Goal: Transaction & Acquisition: Book appointment/travel/reservation

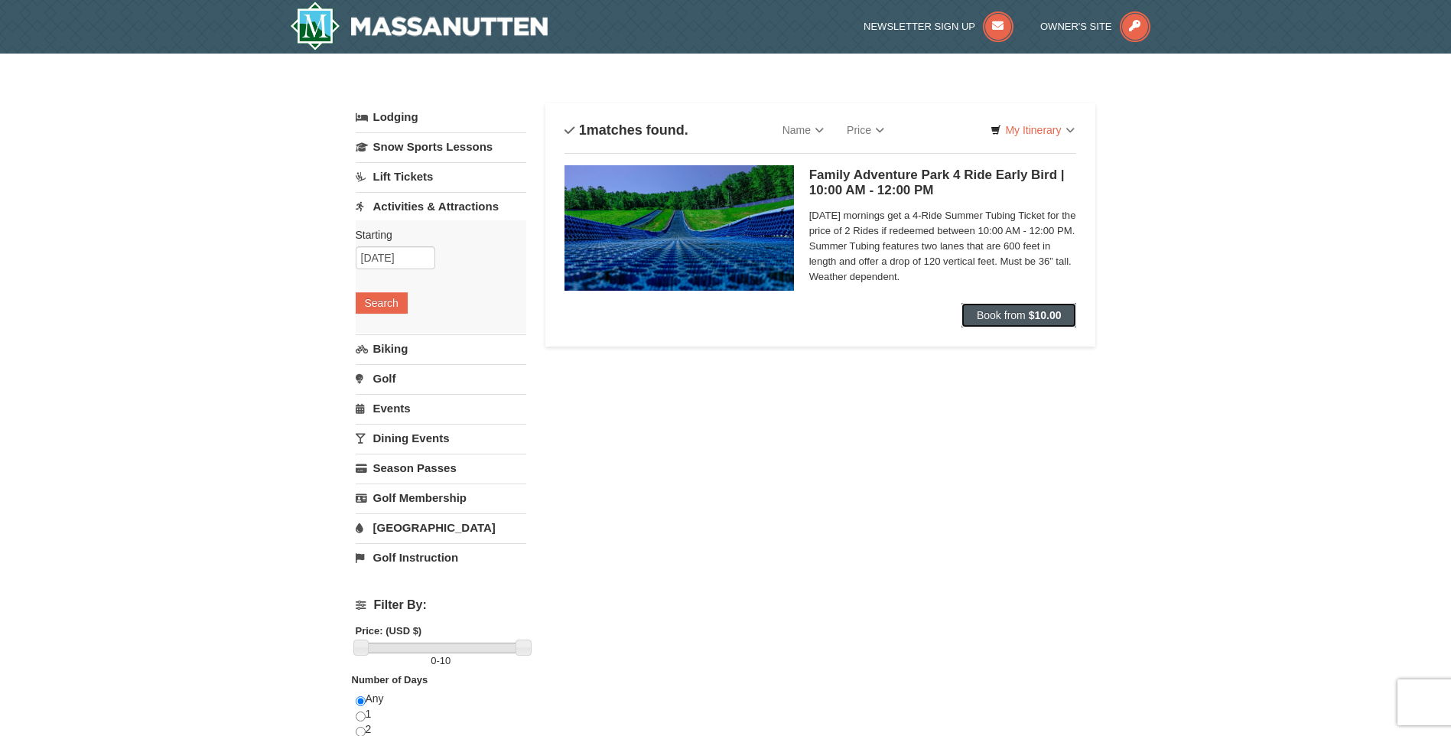
click at [1020, 323] on button "Book from $10.00" at bounding box center [1018, 315] width 115 height 24
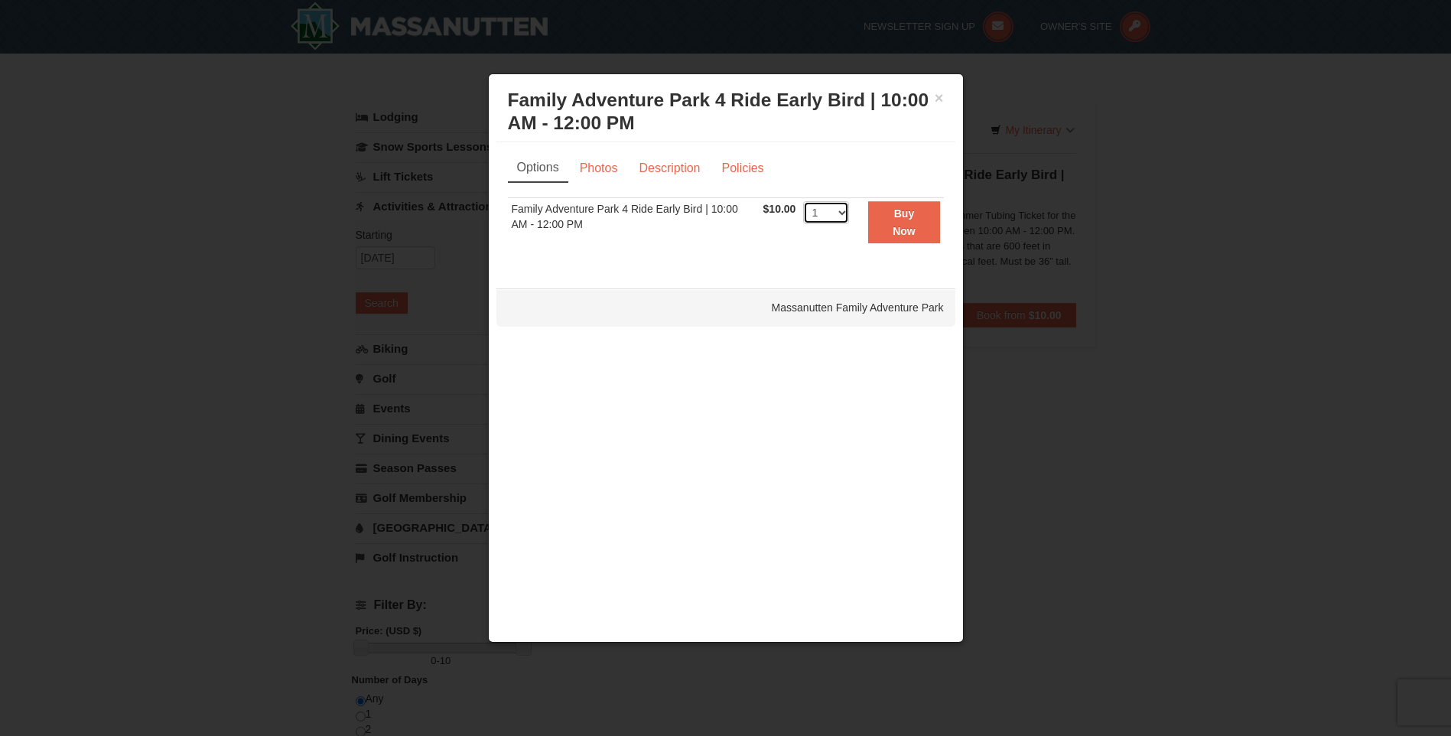
click at [836, 214] on select "1 2 3 4 5 6 7 8 9 10 11 12 13 14 15 16 17 18 19 20 21 22 23 24 25 26 27 28 29 3…" at bounding box center [826, 212] width 46 height 23
click at [738, 182] on link "Policies" at bounding box center [742, 168] width 62 height 29
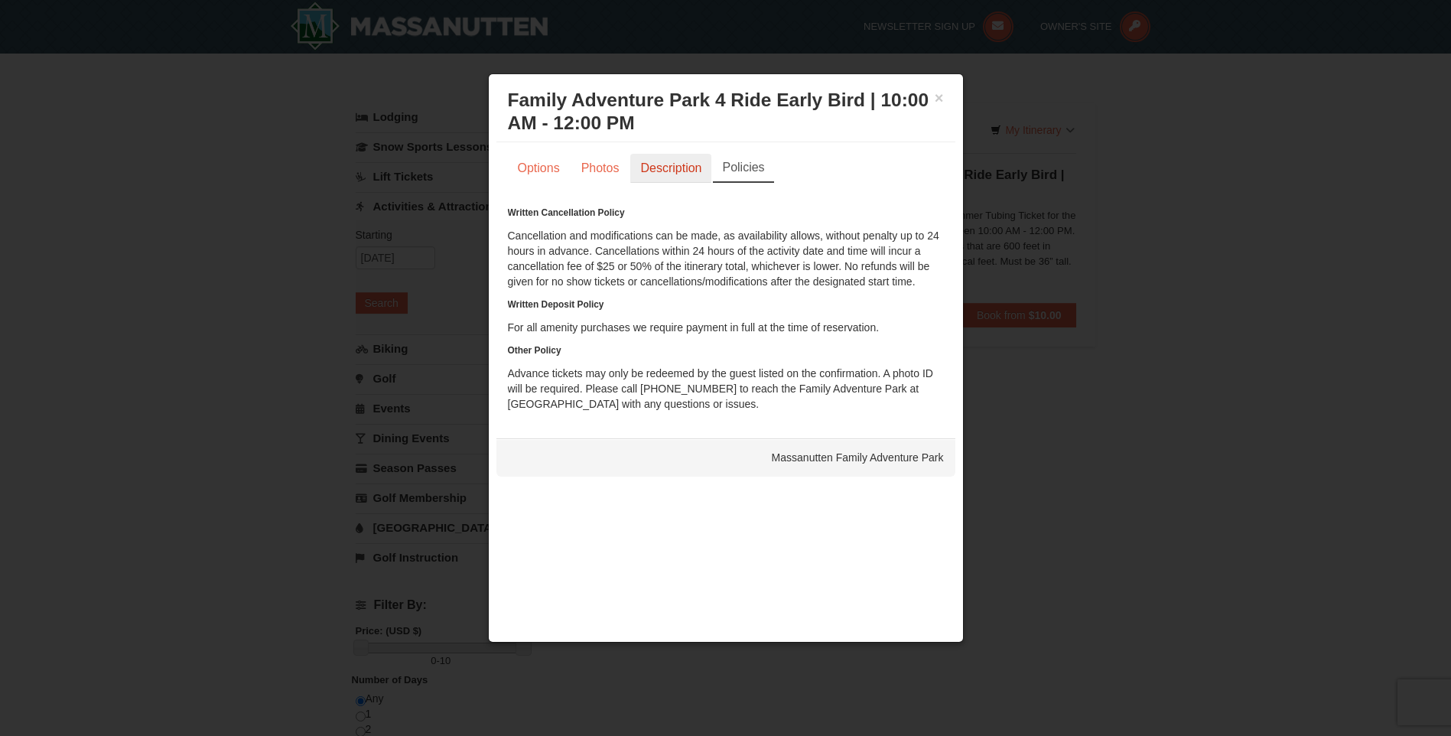
click at [656, 173] on link "Description" at bounding box center [670, 168] width 81 height 29
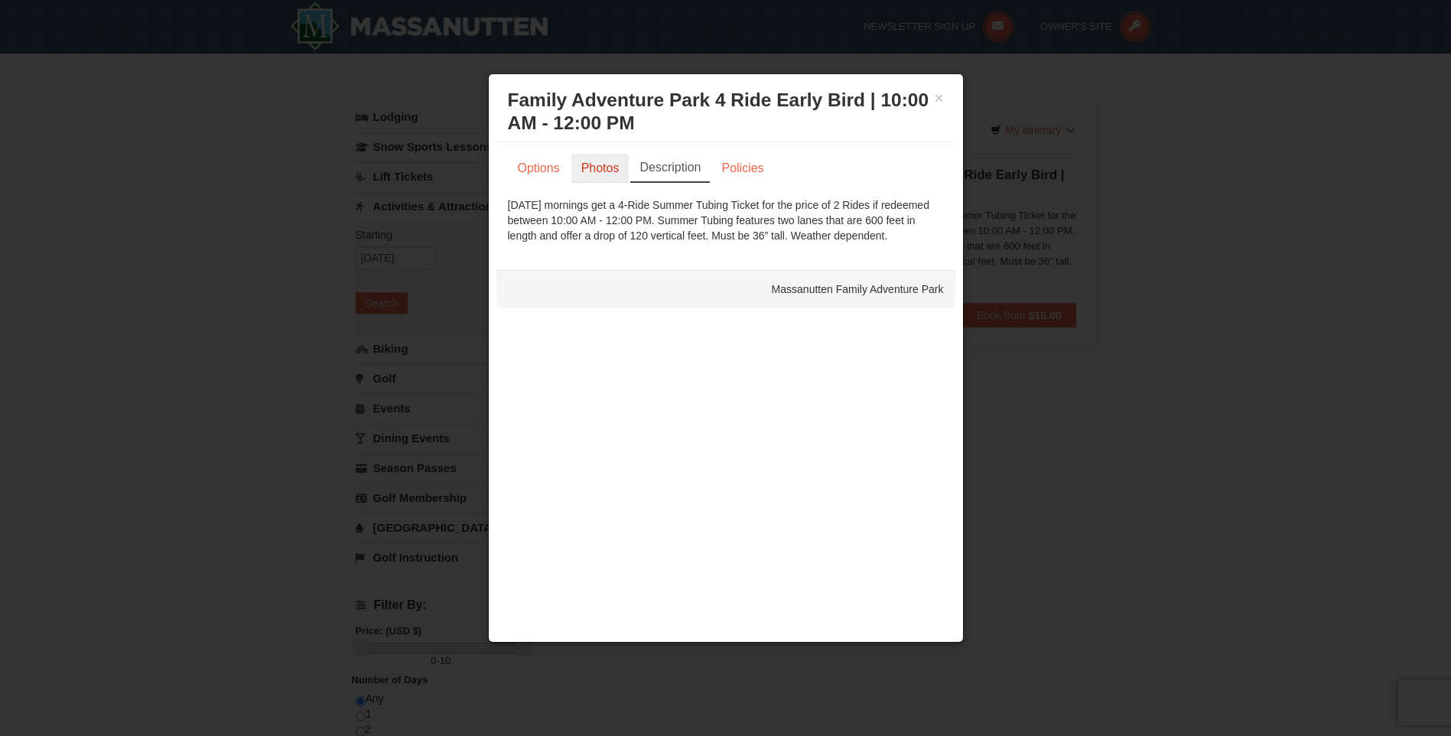
click at [599, 171] on link "Photos" at bounding box center [600, 168] width 58 height 29
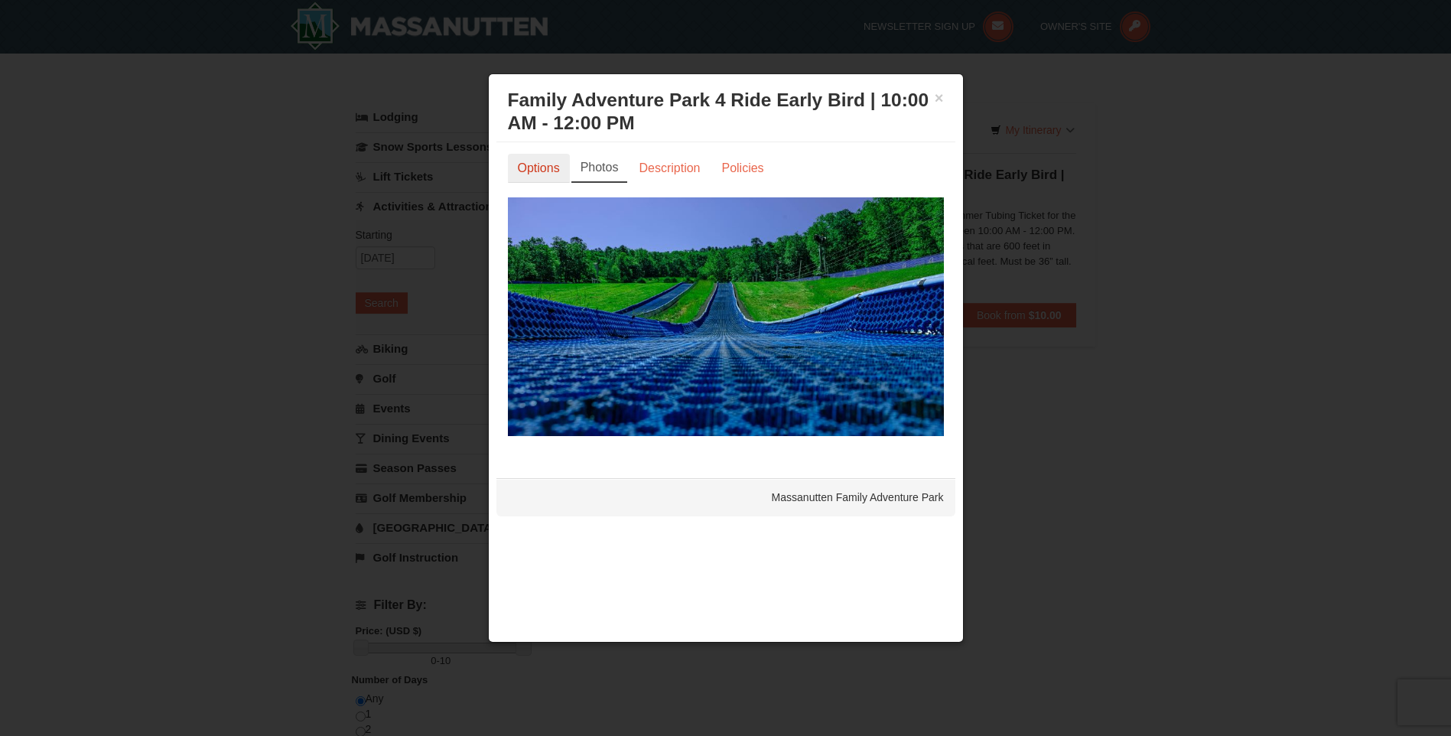
click at [538, 167] on link "Options" at bounding box center [539, 168] width 62 height 29
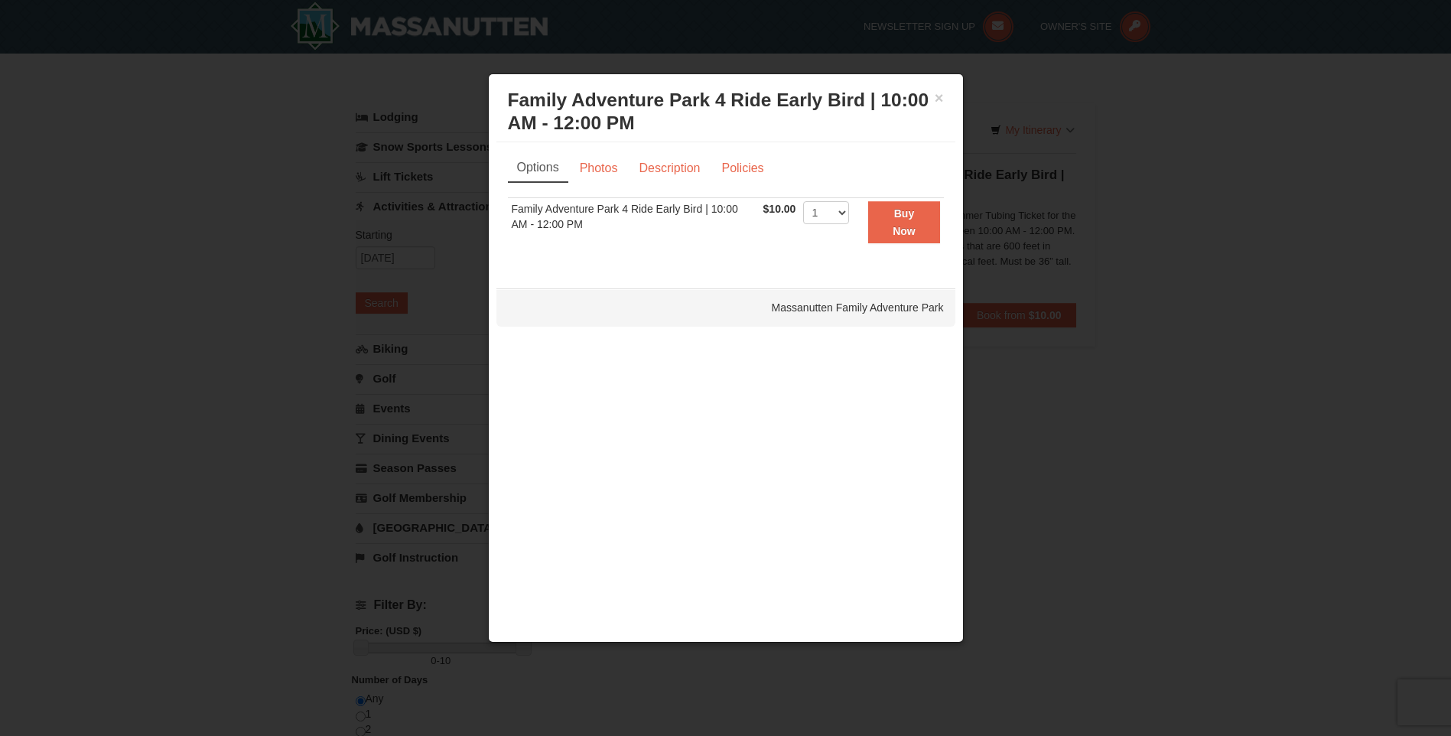
click at [386, 138] on div at bounding box center [725, 368] width 1451 height 736
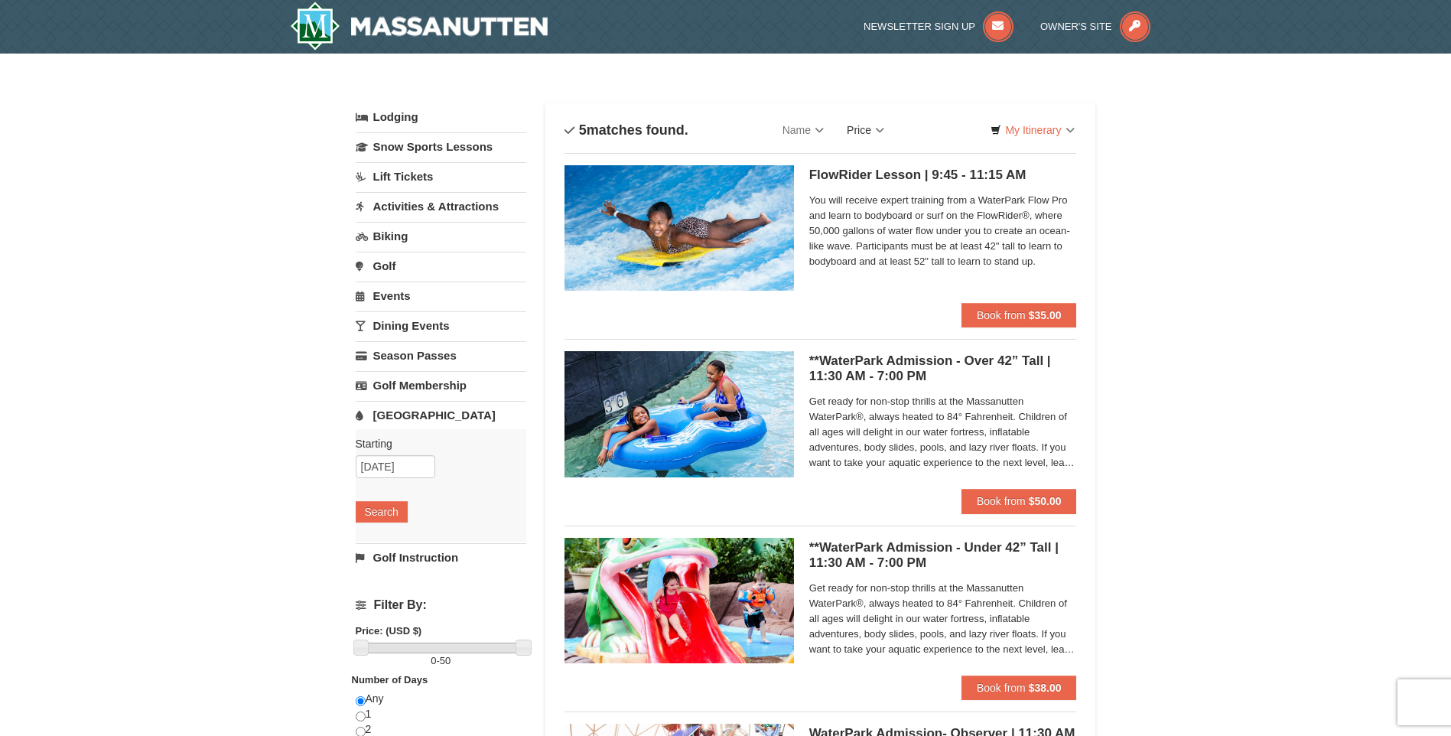
click at [878, 123] on link "Price" at bounding box center [865, 130] width 60 height 31
click at [893, 161] on link "Price (Low to High)" at bounding box center [897, 161] width 122 height 20
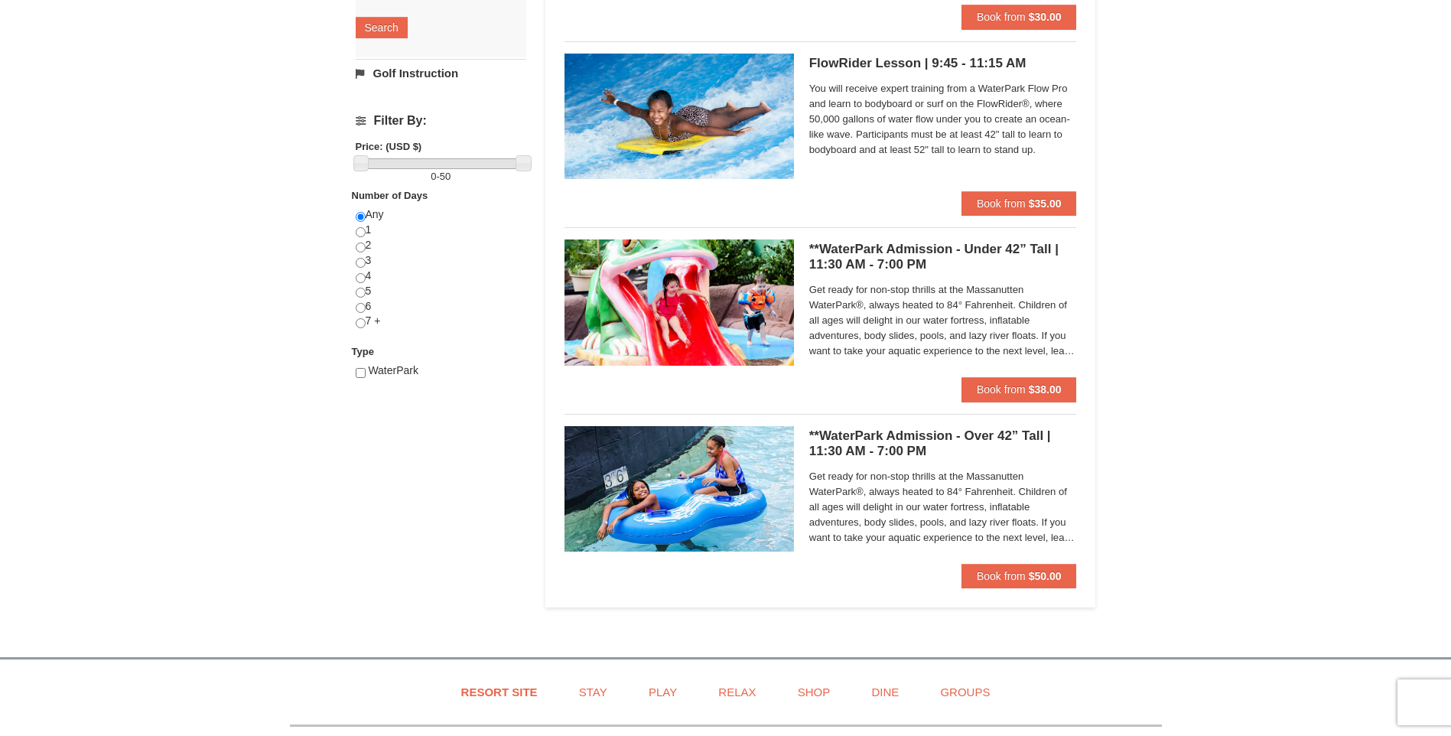
scroll to position [459, 0]
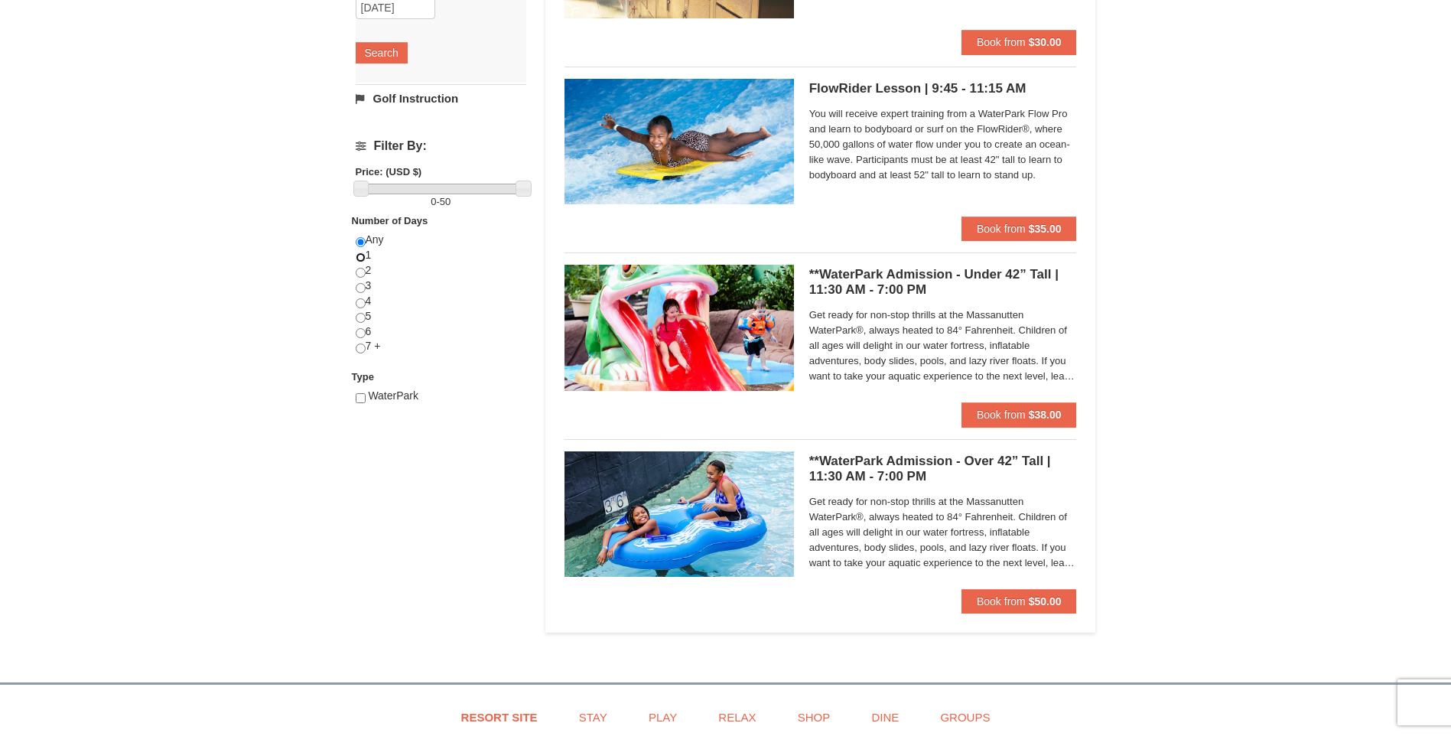
click at [356, 257] on input "radio" at bounding box center [361, 257] width 10 height 10
radio input "true"
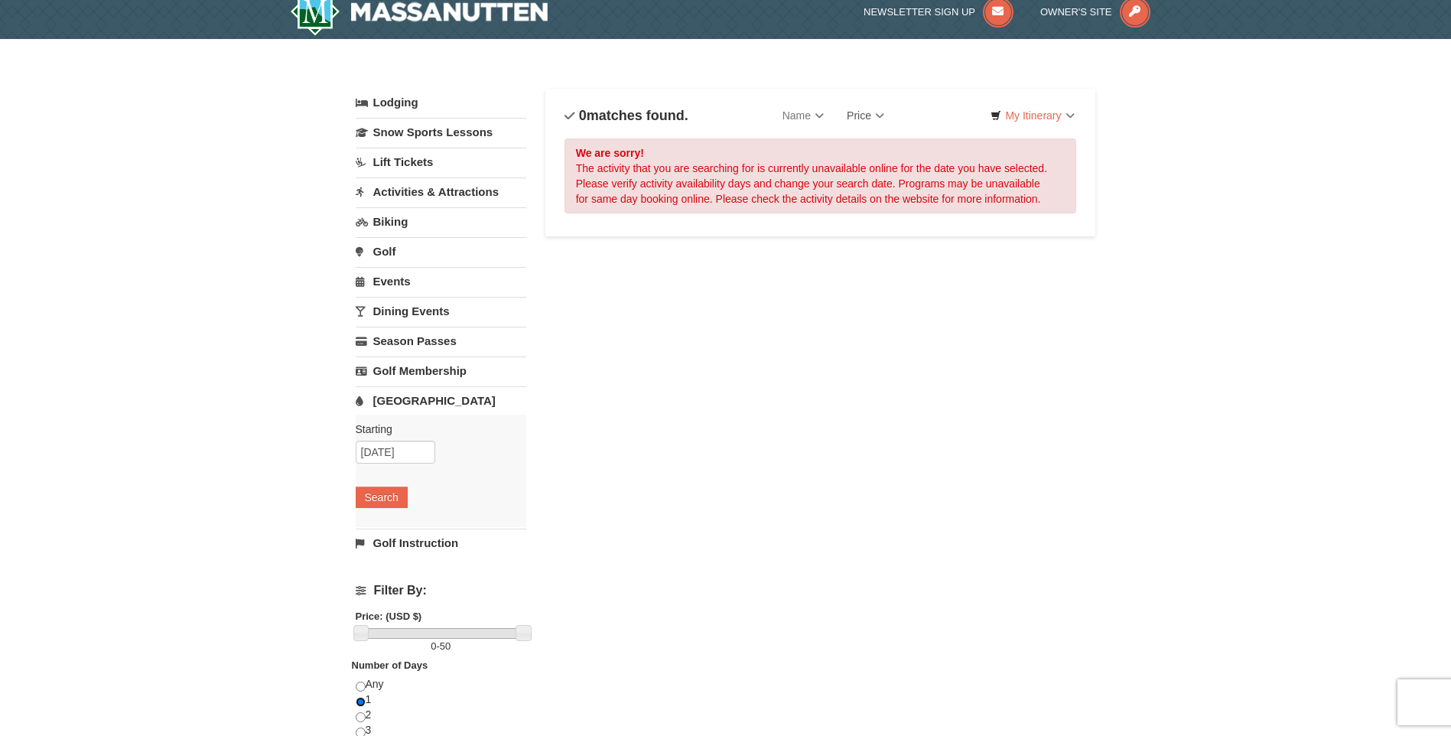
scroll to position [0, 0]
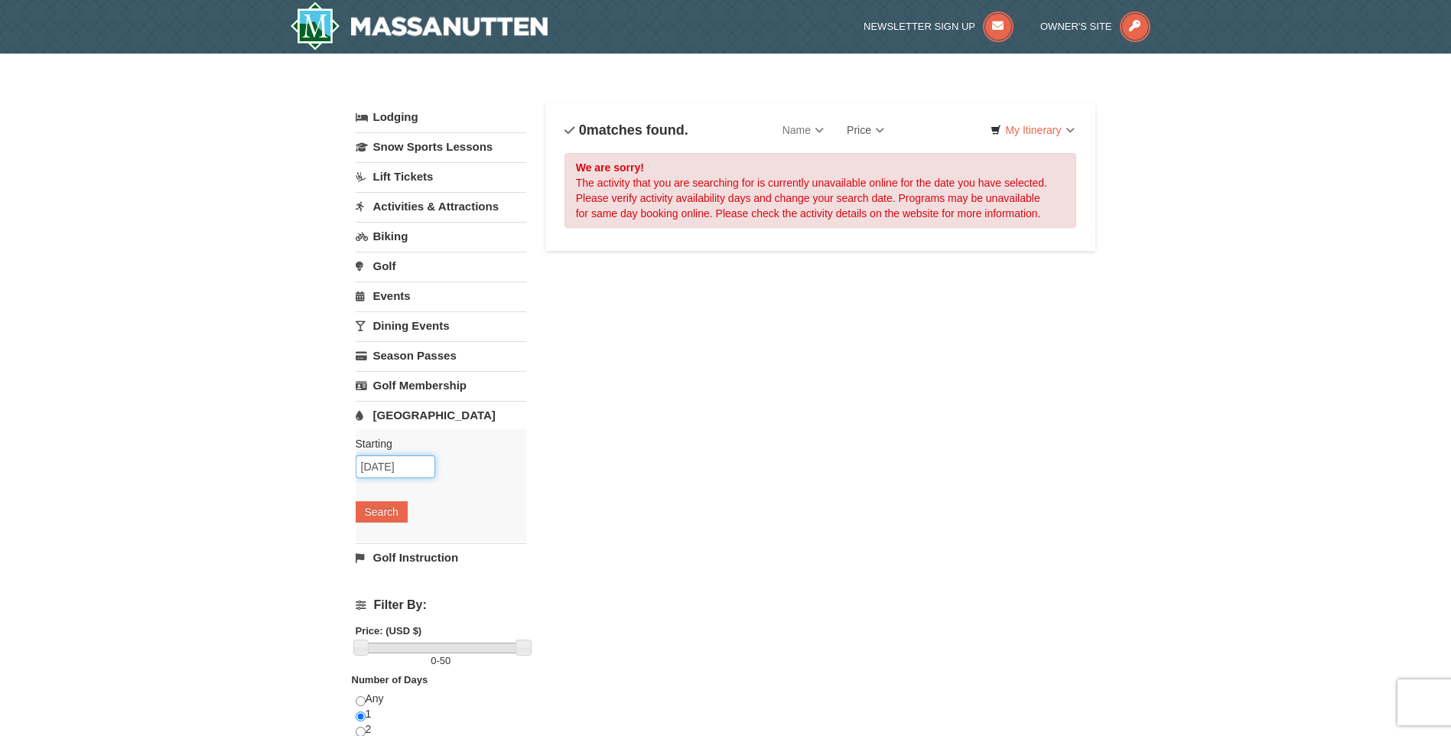
click at [409, 464] on input "[DATE]" at bounding box center [396, 466] width 80 height 23
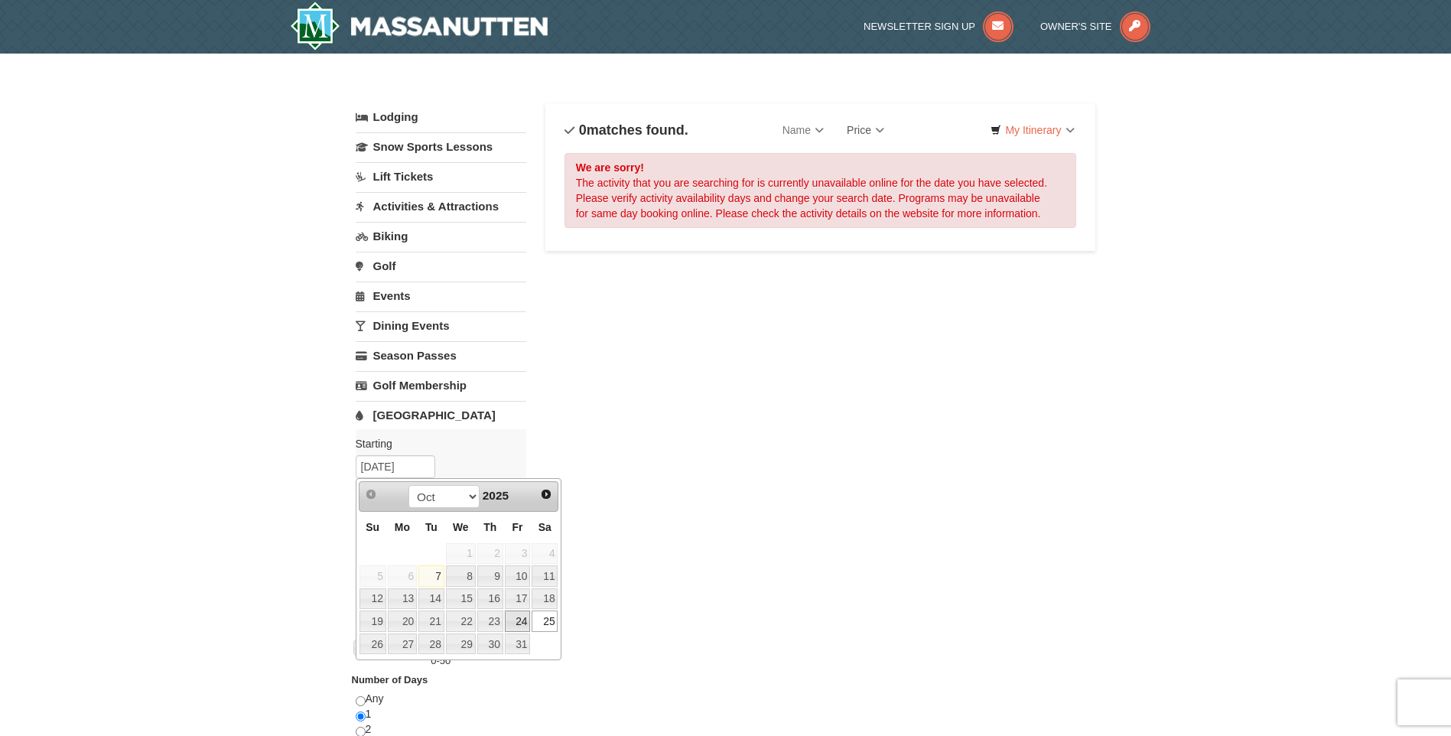
click at [516, 620] on link "24" at bounding box center [518, 620] width 26 height 21
type input "[DATE]"
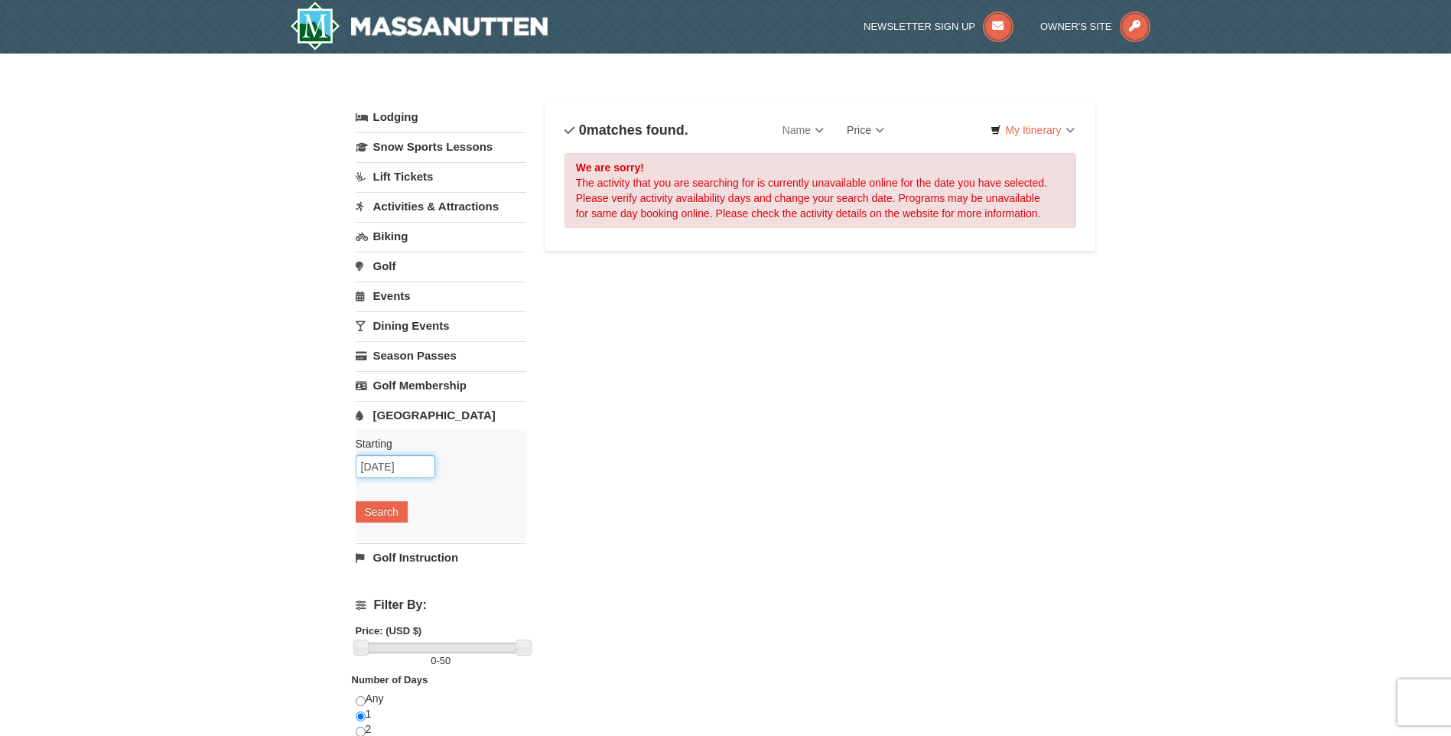
click at [406, 469] on input "[DATE]" at bounding box center [396, 466] width 80 height 23
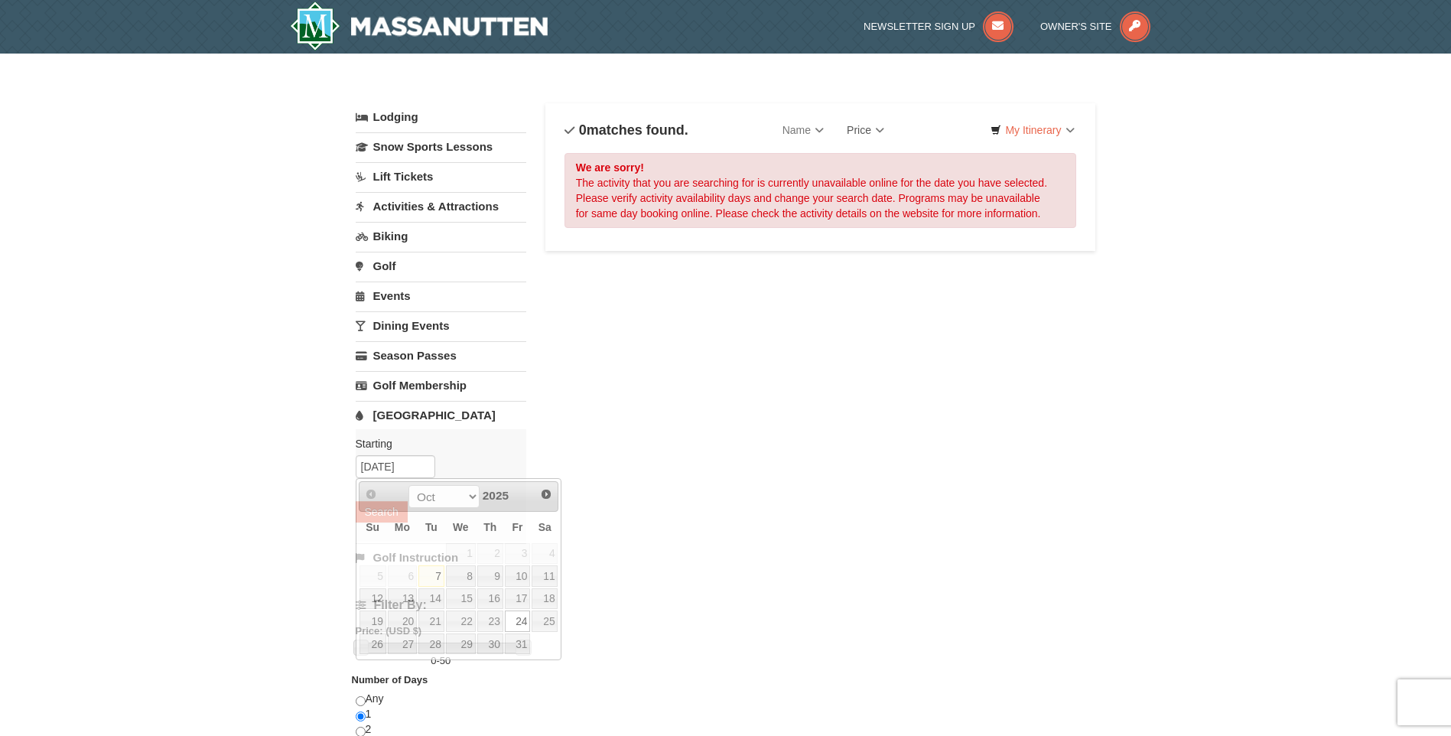
click at [589, 595] on div "Lodging Arrival Please format dates MM/DD/YYYY Please format dates MM/DD/YYYY […" at bounding box center [726, 504] width 740 height 802
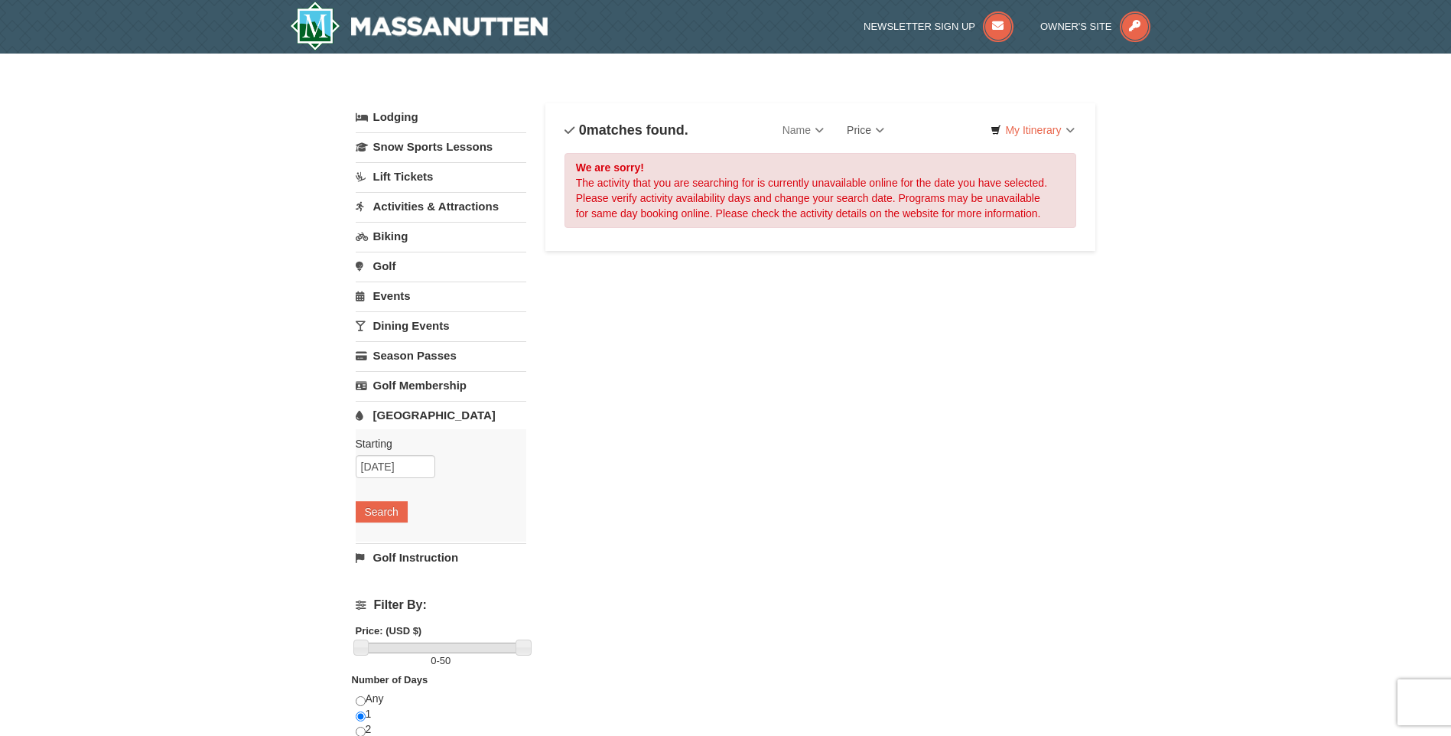
click at [349, 703] on div "× Categories List Filter My Itinerary Questions? [PHONE_NUMBER] Lodging Arrival…" at bounding box center [725, 496] width 771 height 855
click at [357, 705] on input "radio" at bounding box center [361, 701] width 10 height 10
radio input "true"
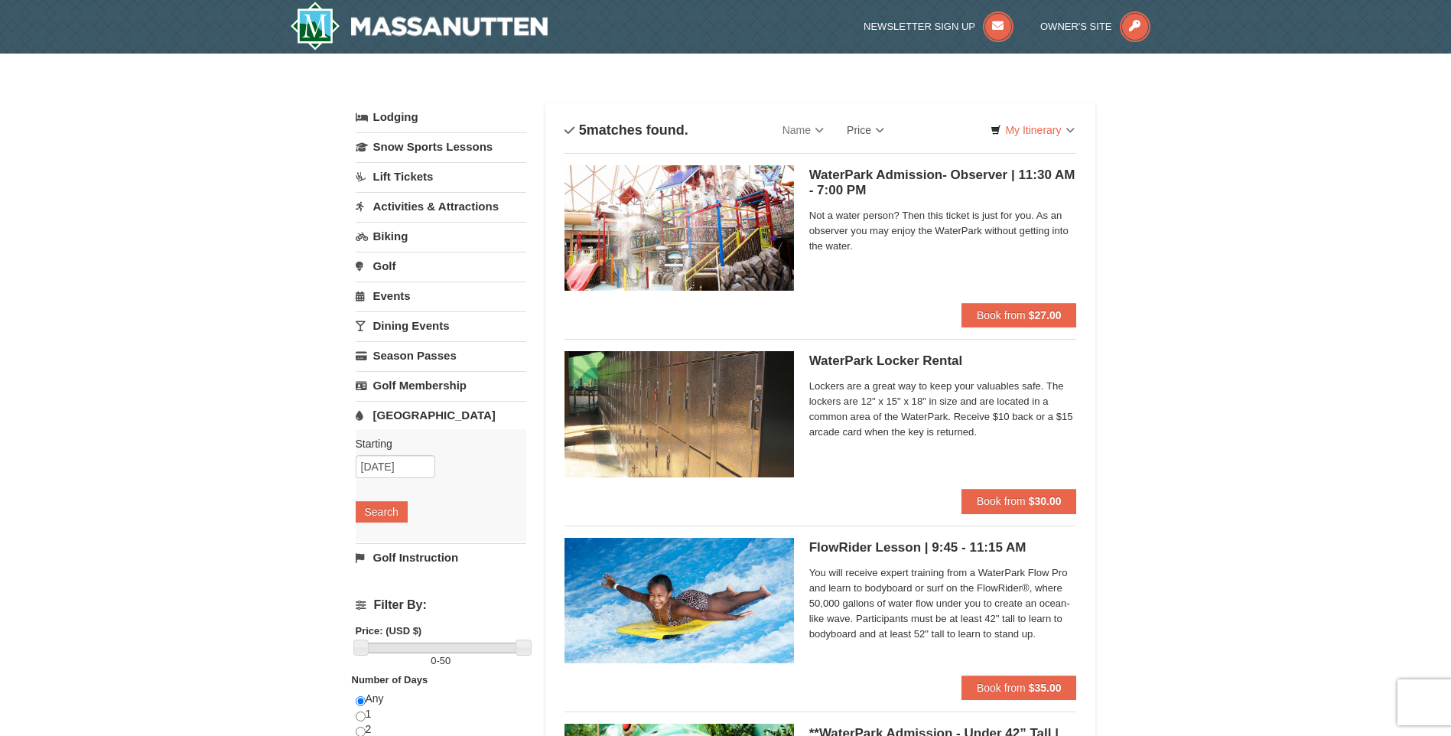
click at [410, 415] on link "[GEOGRAPHIC_DATA]" at bounding box center [441, 415] width 171 height 28
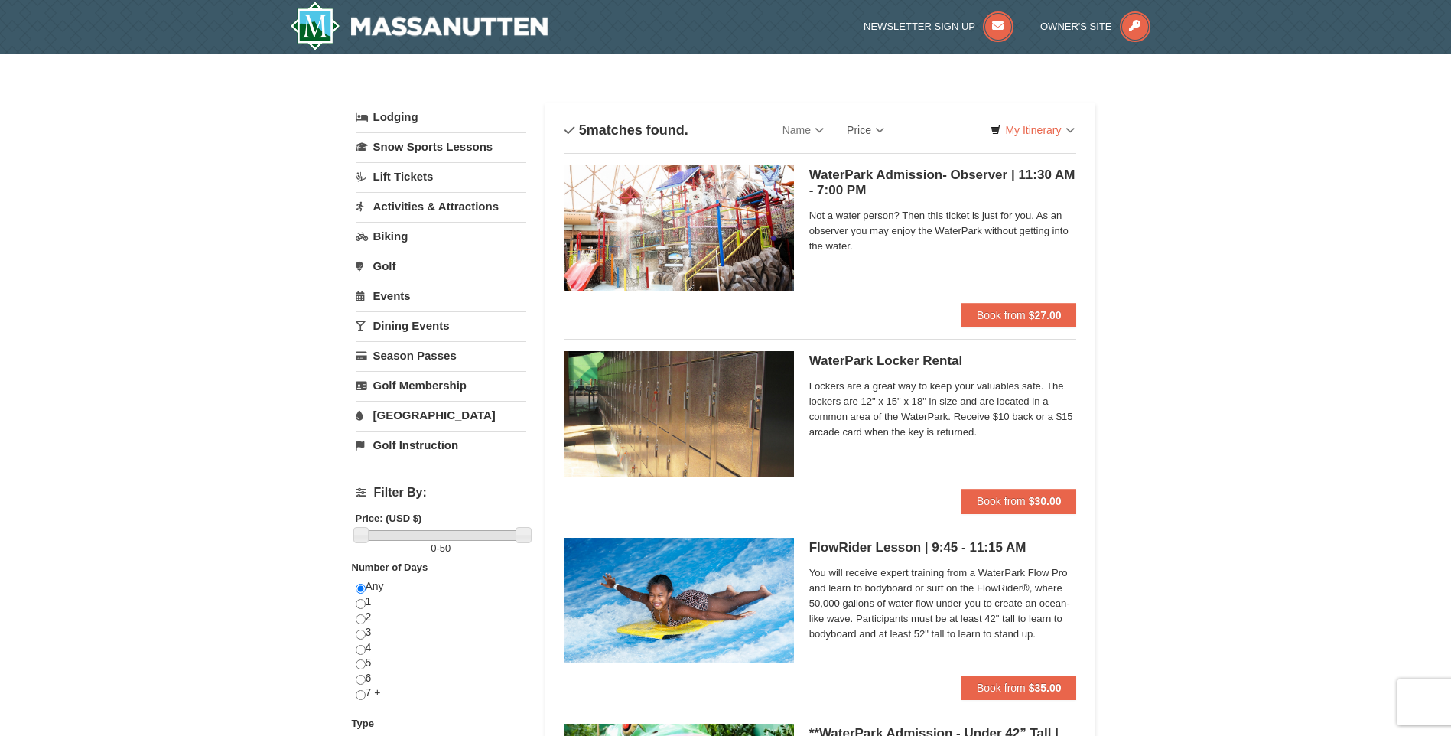
click at [410, 409] on link "[GEOGRAPHIC_DATA]" at bounding box center [441, 415] width 171 height 28
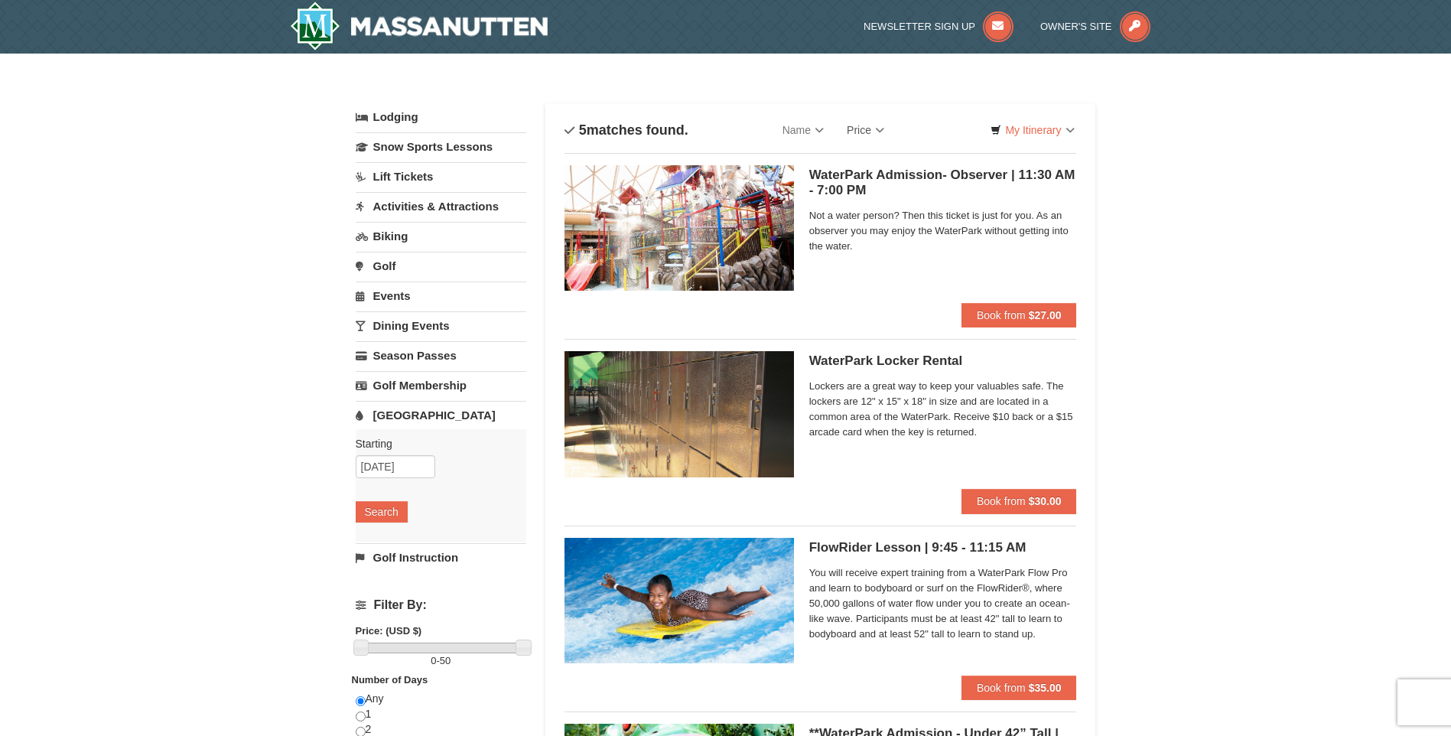
click at [408, 411] on link "[GEOGRAPHIC_DATA]" at bounding box center [441, 415] width 171 height 28
